Goal: Task Accomplishment & Management: Use online tool/utility

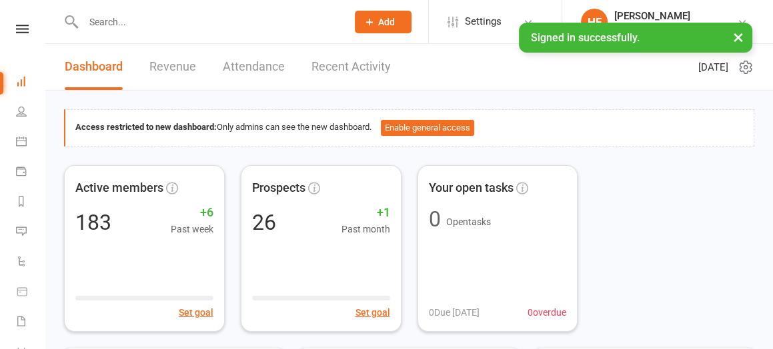
scroll to position [167, 0]
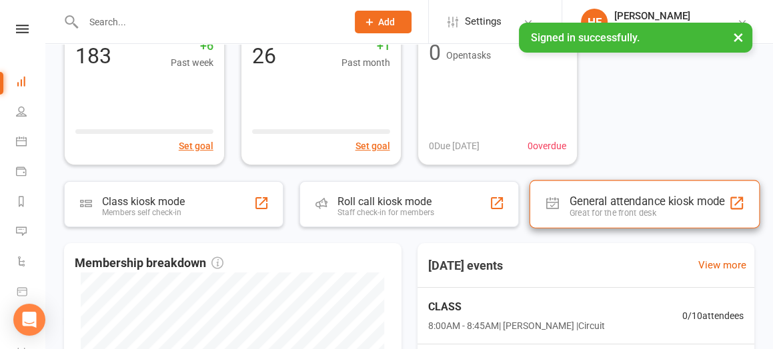
click at [609, 203] on div "General attendance kiosk mode" at bounding box center [646, 201] width 155 height 13
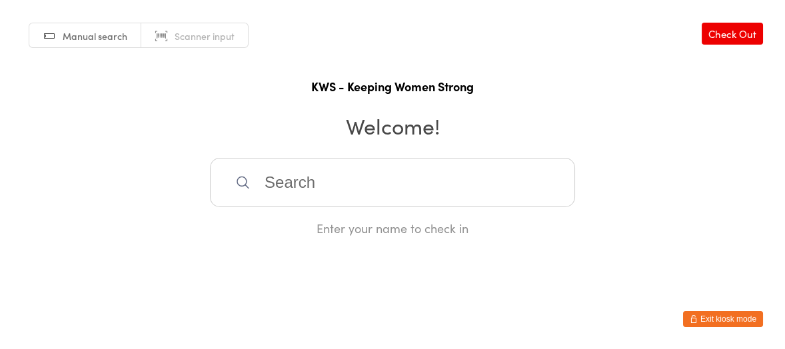
click at [299, 187] on input "search" at bounding box center [392, 182] width 365 height 49
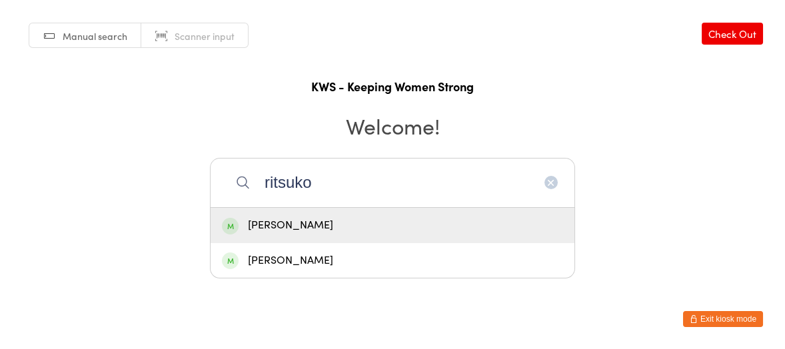
type input "ritsuko"
click at [300, 220] on div "[PERSON_NAME]" at bounding box center [392, 226] width 341 height 18
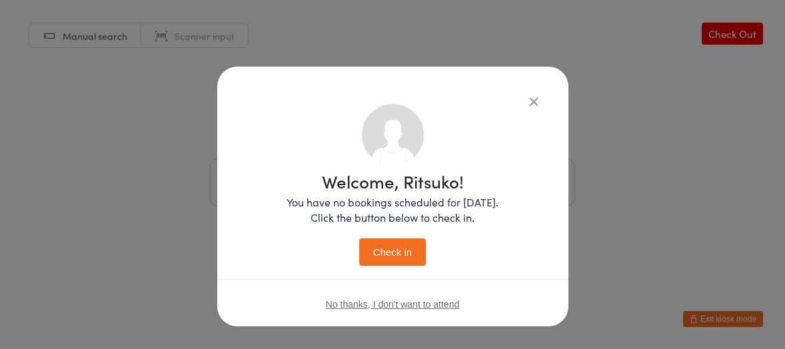
click at [370, 252] on button "Check in" at bounding box center [392, 252] width 67 height 27
